Goal: Transaction & Acquisition: Purchase product/service

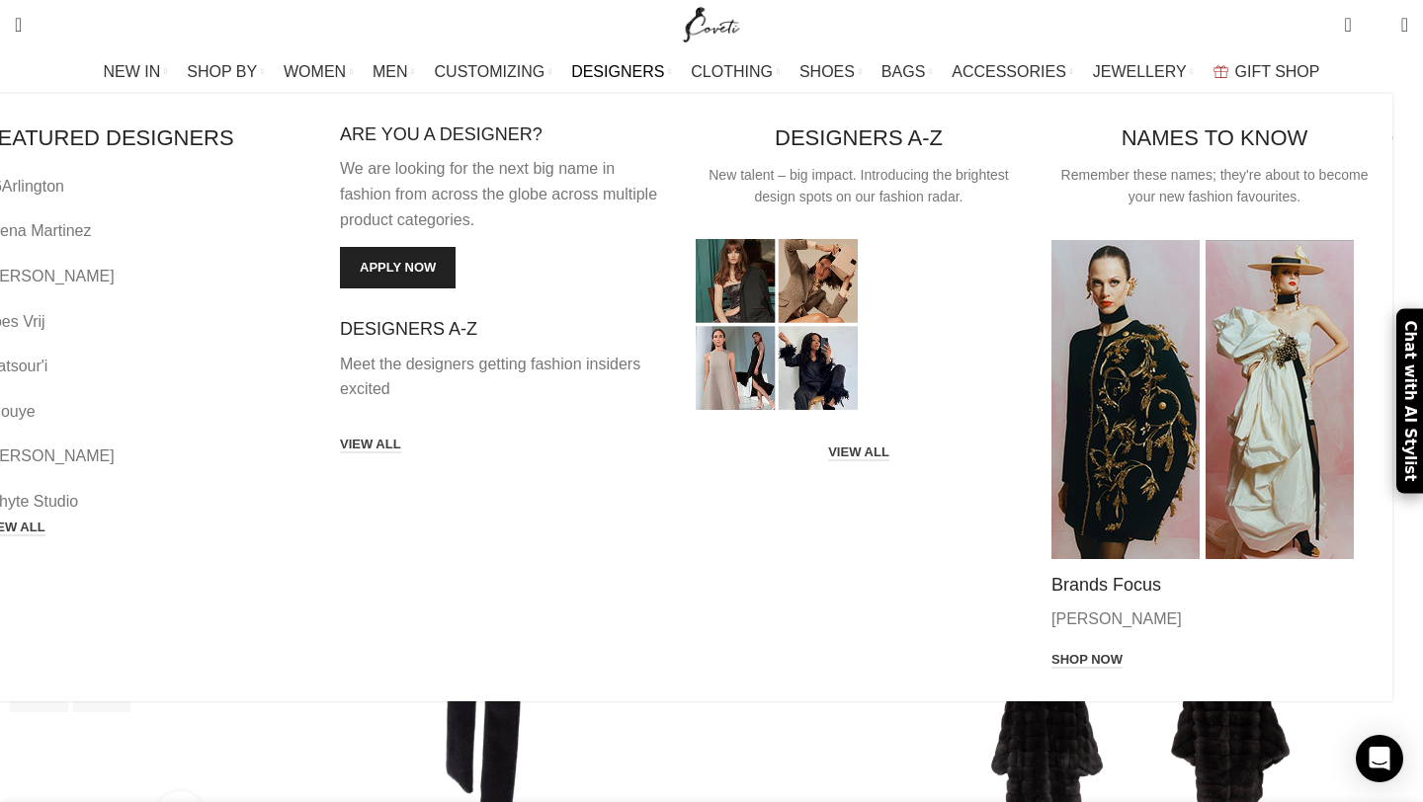
scroll to position [0, 2080]
